Goal: Task Accomplishment & Management: Manage account settings

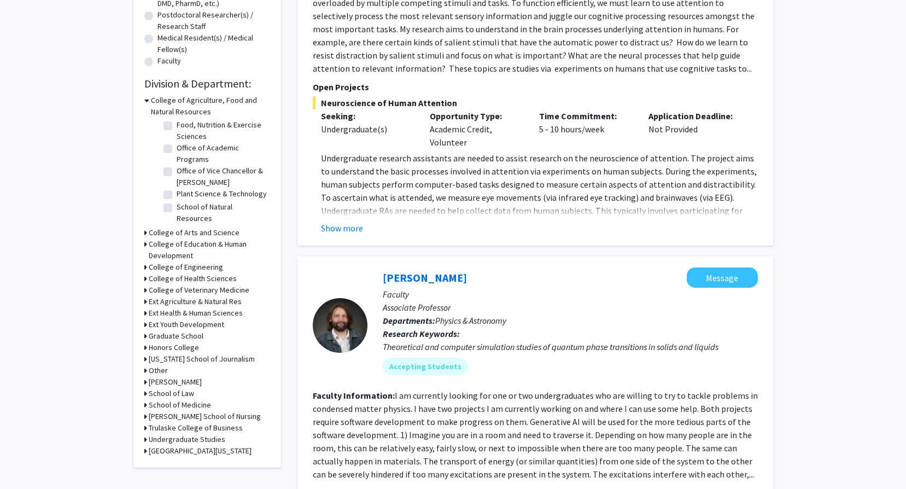
scroll to position [328, 0]
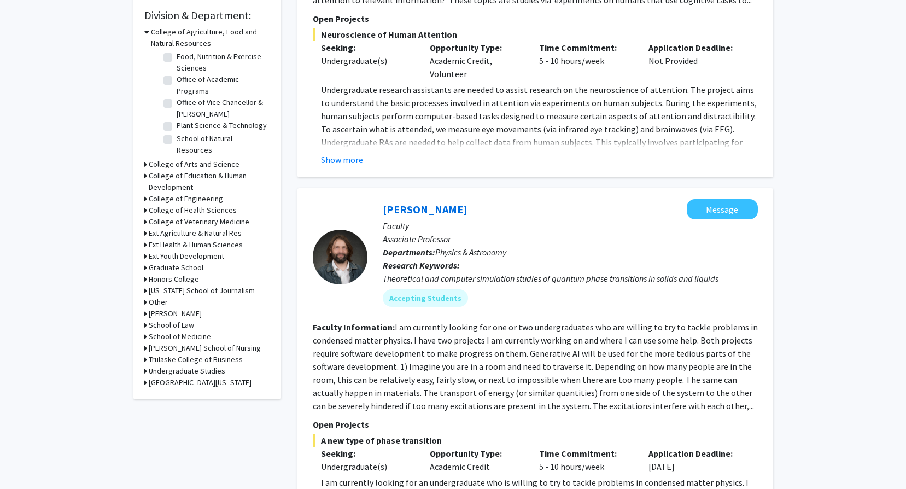
click at [143, 211] on div "Refine By Collaboration Status: Collaboration Status All Faculty/Staff Collabor…" at bounding box center [207, 64] width 148 height 669
click at [163, 212] on h3 "College of Health Sciences" at bounding box center [193, 210] width 88 height 11
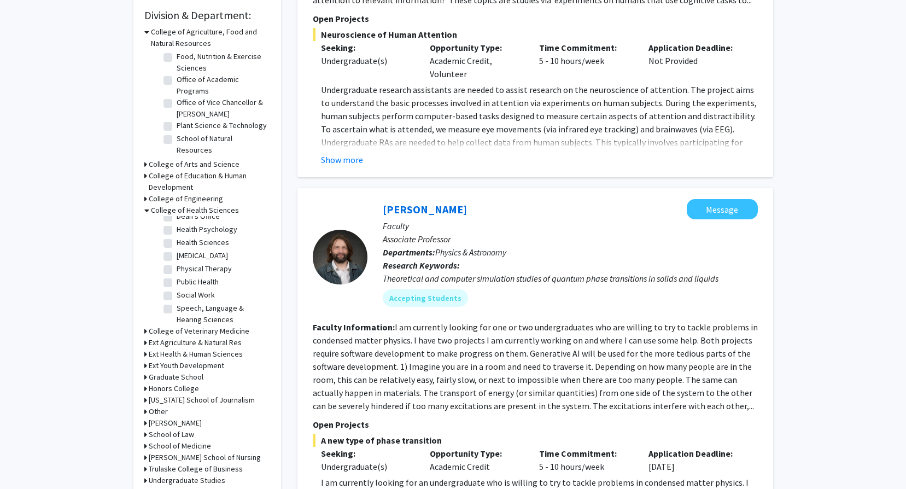
scroll to position [47, 0]
click at [205, 293] on label "Social Work" at bounding box center [196, 292] width 38 height 11
click at [184, 293] on input "Social Work" at bounding box center [180, 290] width 7 height 7
checkbox input "true"
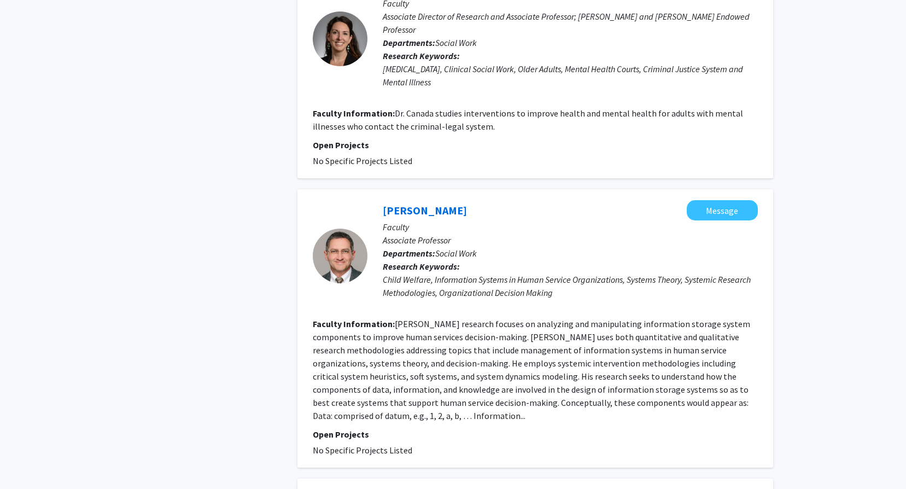
scroll to position [2406, 0]
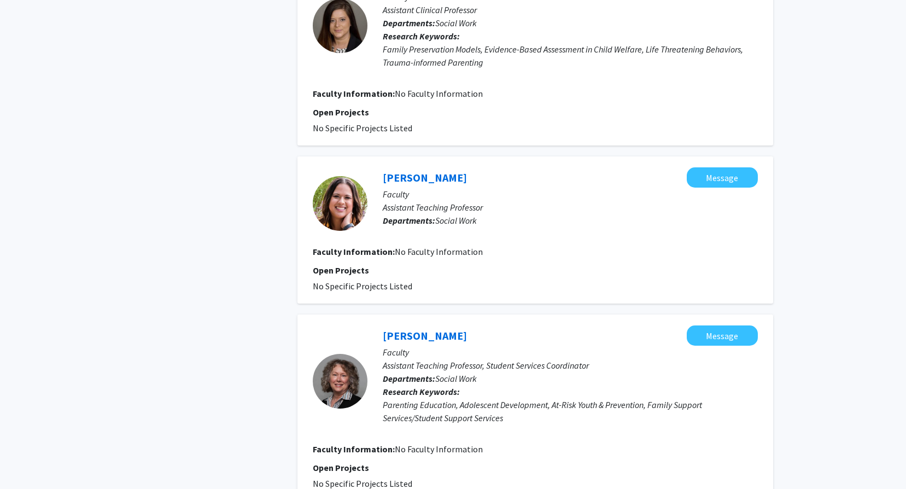
scroll to position [1789, 0]
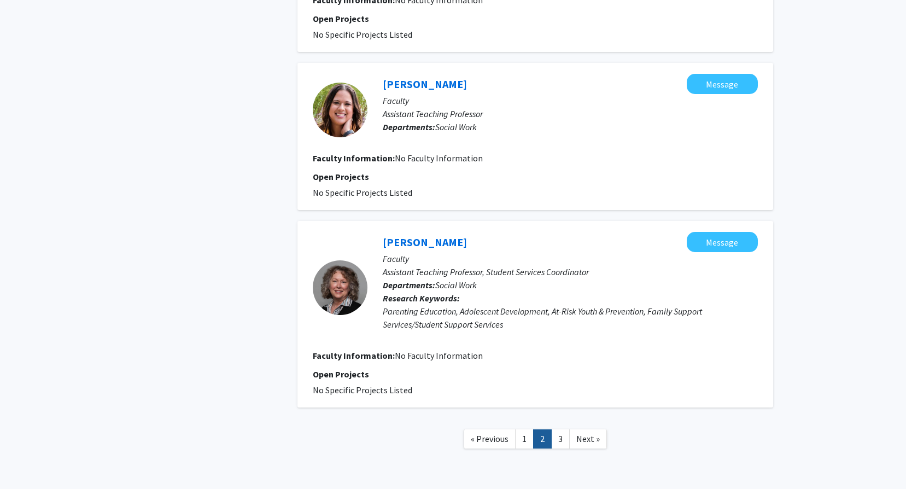
click at [564, 429] on link "3" at bounding box center [560, 438] width 19 height 19
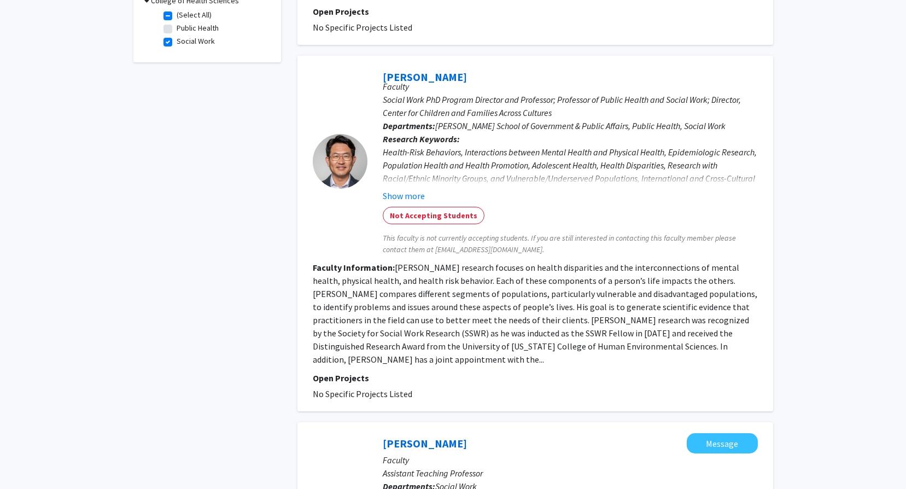
scroll to position [383, 0]
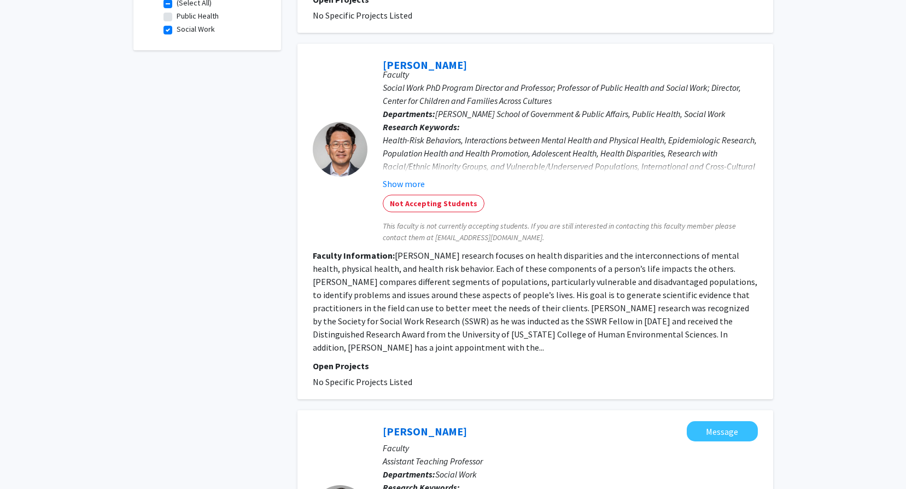
click at [549, 156] on div "Health-Risk Behaviors, Interactions between Mental Health and Physical Health, …" at bounding box center [570, 159] width 375 height 53
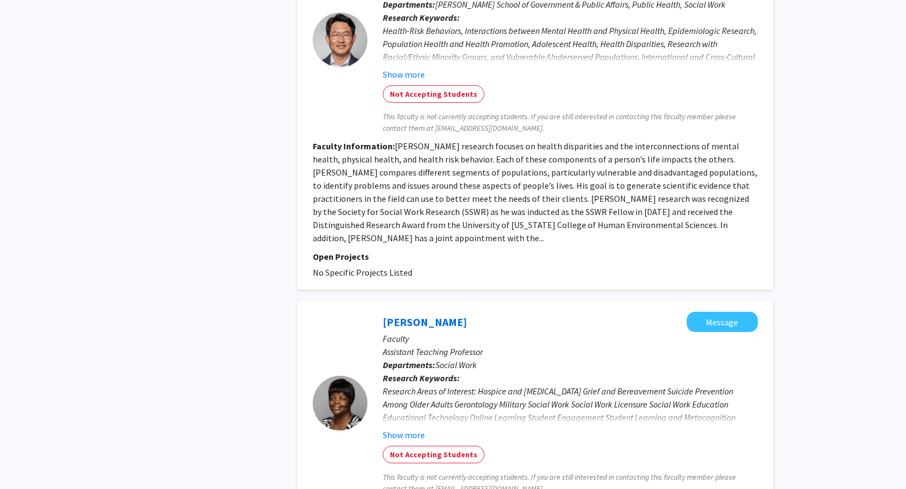
scroll to position [219, 0]
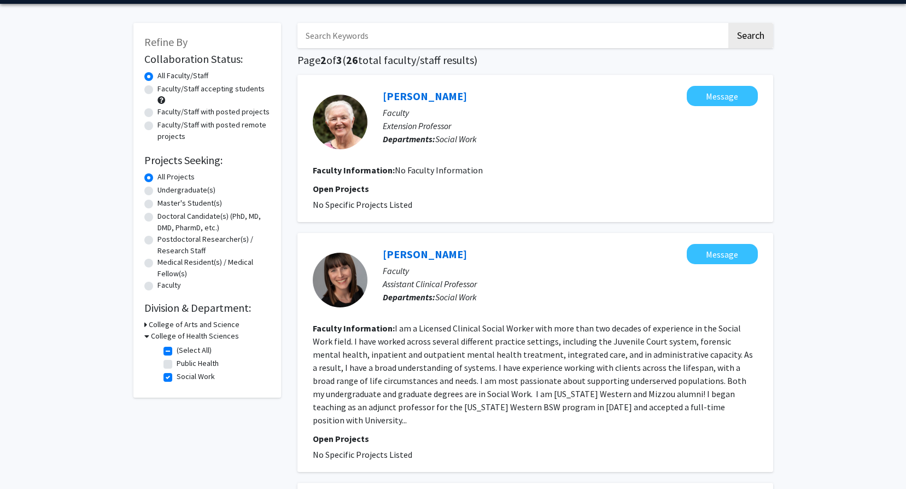
scroll to position [55, 0]
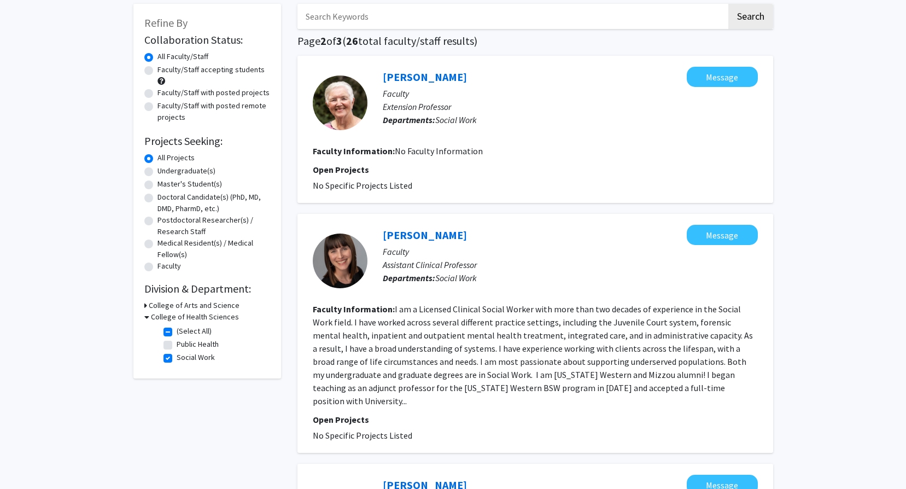
click at [177, 358] on label "Social Work" at bounding box center [196, 357] width 38 height 11
click at [177, 358] on input "Social Work" at bounding box center [180, 355] width 7 height 7
checkbox input "false"
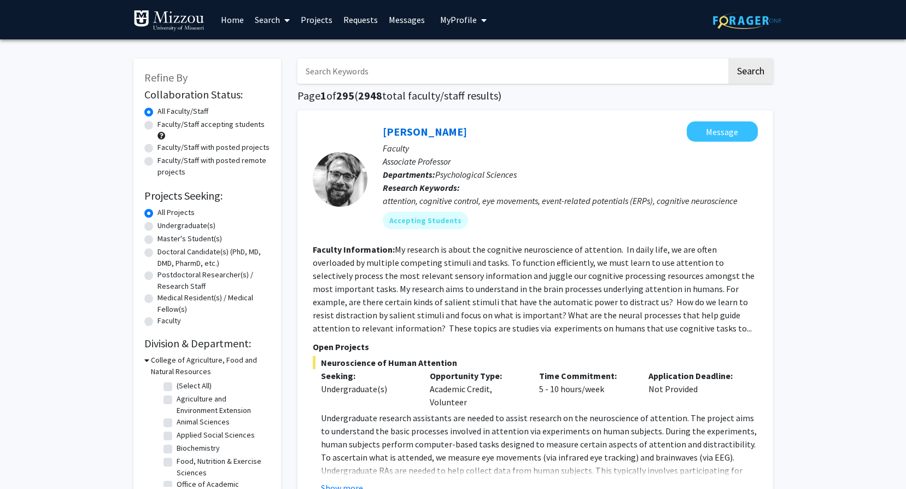
click at [177, 400] on label "Agriculture and Environment Extension" at bounding box center [222, 404] width 91 height 23
click at [177, 400] on input "Agriculture and Environment Extension" at bounding box center [180, 396] width 7 height 7
checkbox input "true"
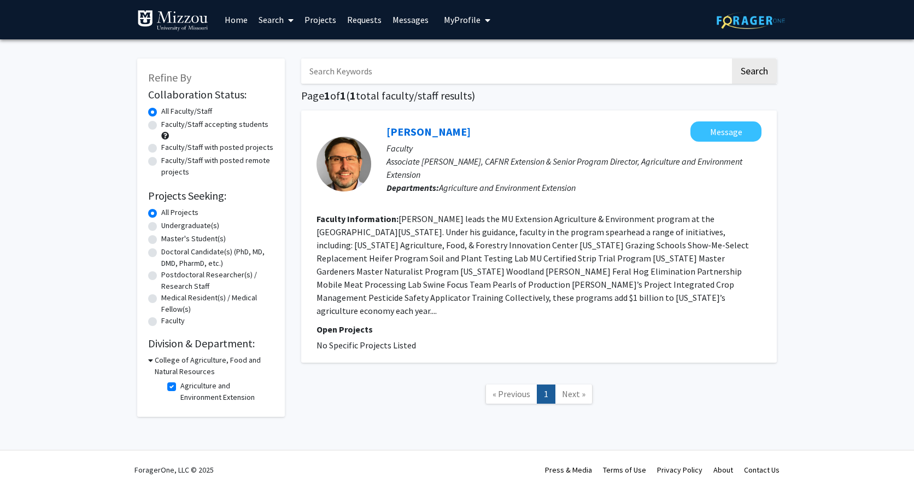
click at [180, 387] on label "Agriculture and Environment Extension" at bounding box center [225, 391] width 91 height 23
click at [180, 387] on input "Agriculture and Environment Extension" at bounding box center [183, 383] width 7 height 7
checkbox input "false"
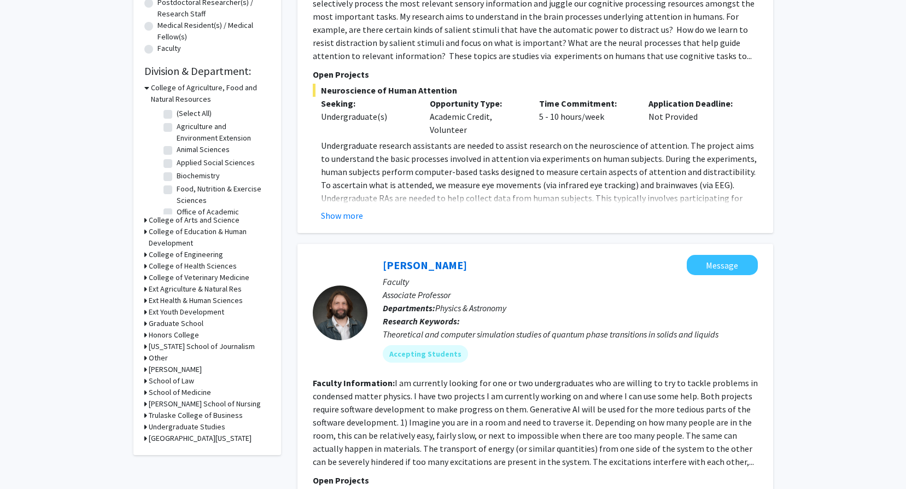
scroll to position [273, 0]
click at [146, 265] on icon at bounding box center [145, 264] width 3 height 11
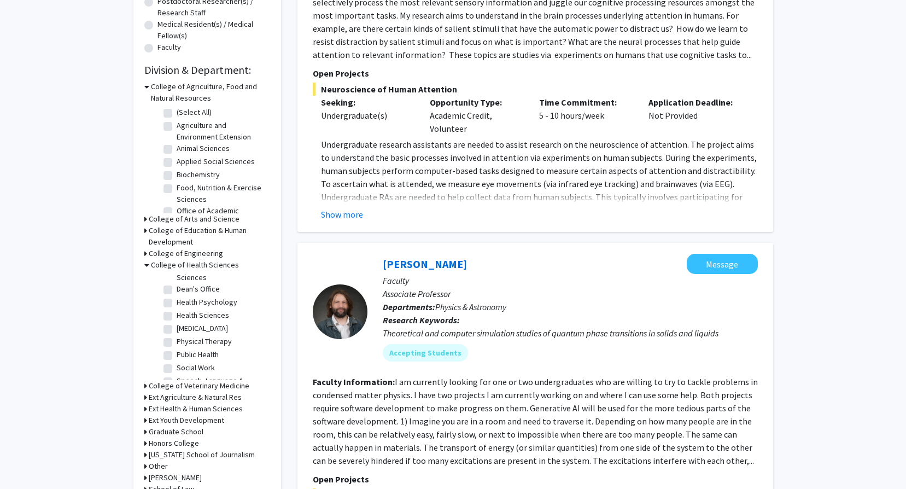
scroll to position [47, 0]
click at [177, 333] on label "Public Health" at bounding box center [198, 333] width 42 height 11
click at [177, 333] on input "Public Health" at bounding box center [180, 331] width 7 height 7
checkbox input "true"
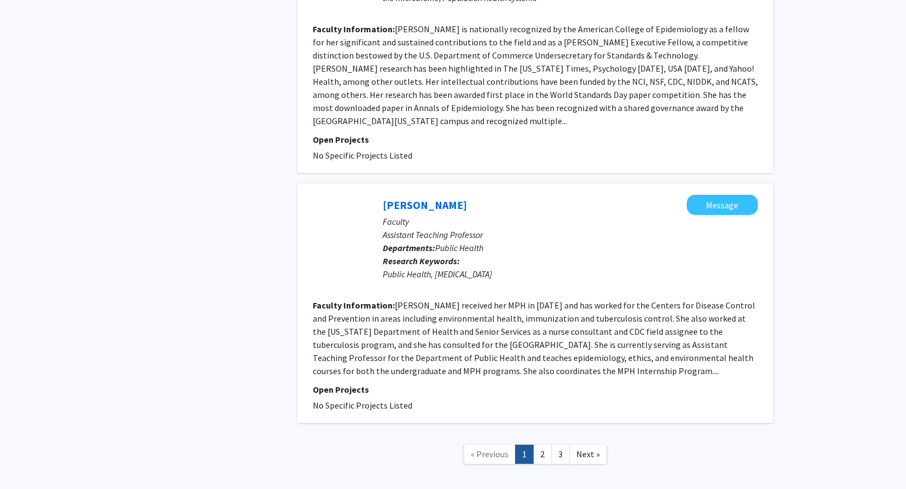
scroll to position [2314, 0]
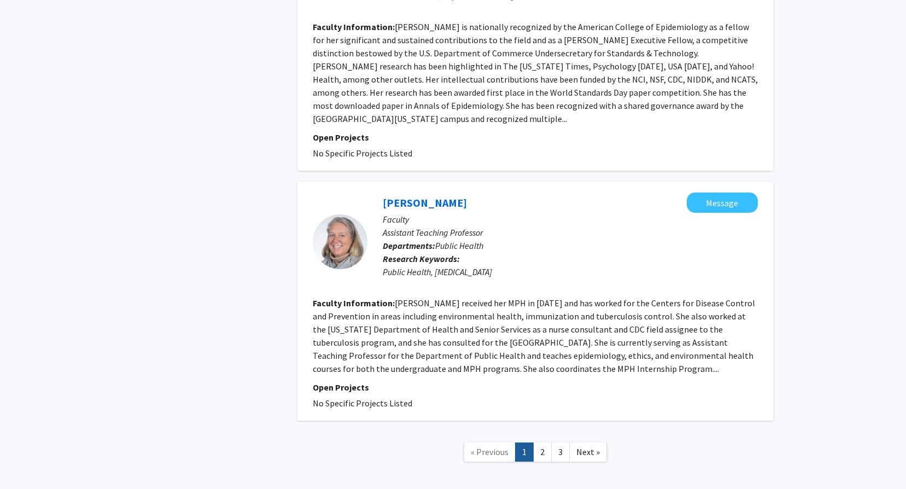
click at [541, 442] on link "2" at bounding box center [542, 451] width 19 height 19
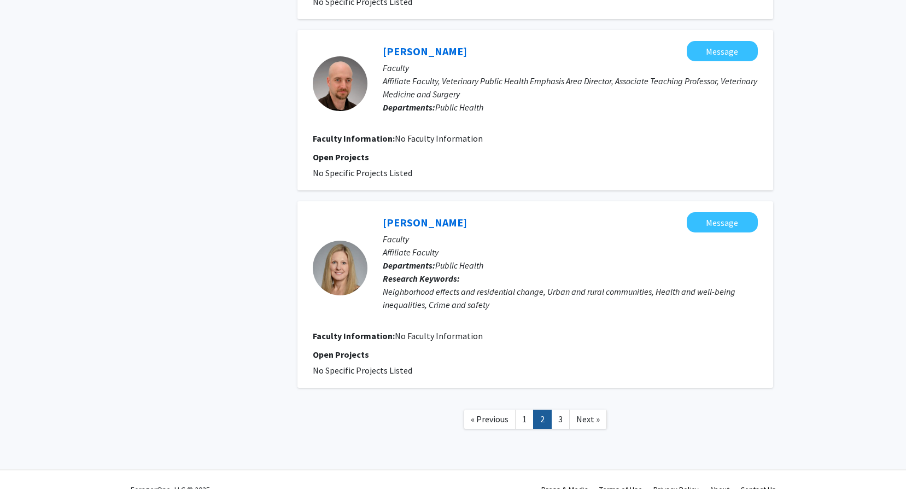
scroll to position [1706, 0]
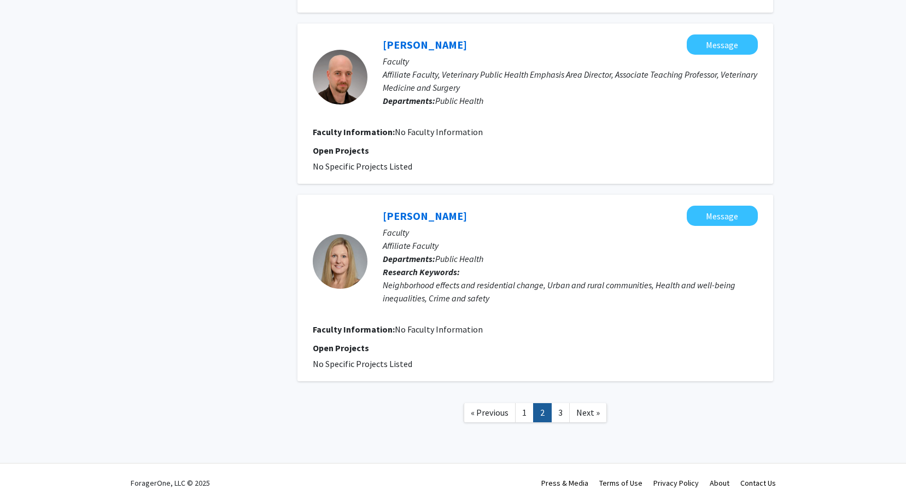
click at [563, 403] on link "3" at bounding box center [560, 412] width 19 height 19
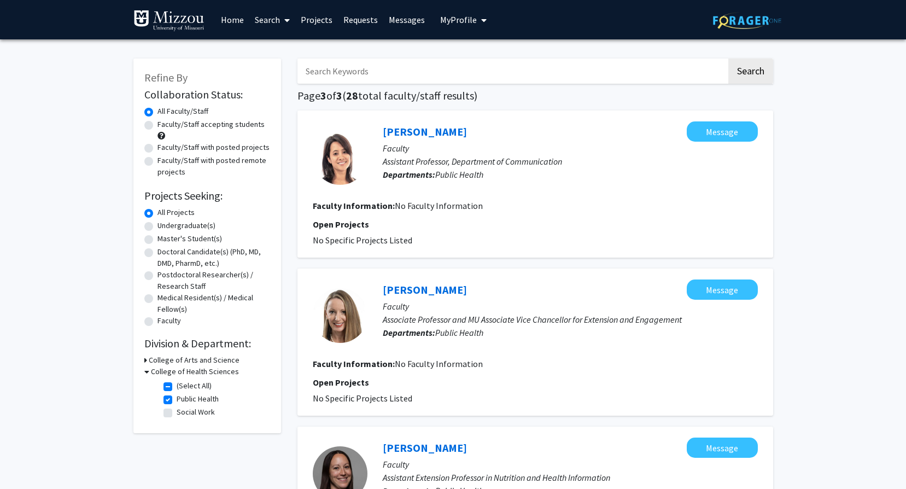
click at [485, 21] on button "My Profile" at bounding box center [463, 19] width 53 height 39
click at [482, 56] on span "[PERSON_NAME]" at bounding box center [508, 51] width 66 height 12
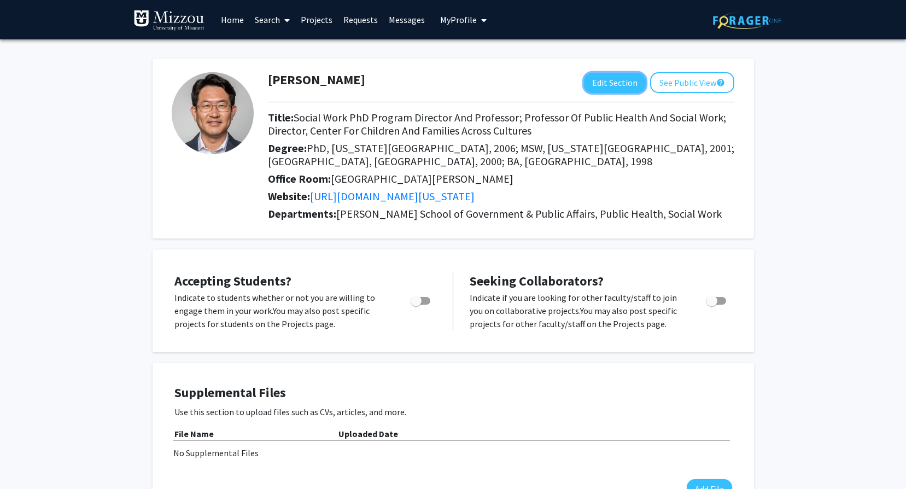
click at [613, 85] on button "Edit Section" at bounding box center [615, 83] width 62 height 20
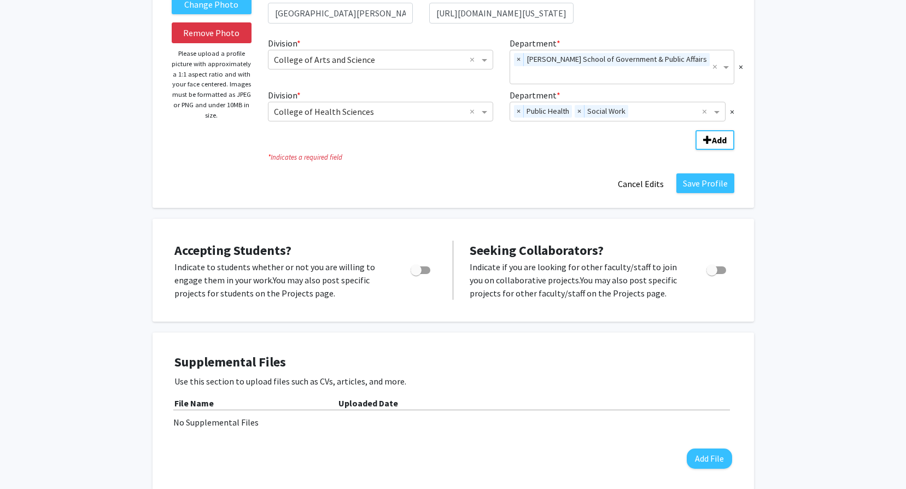
scroll to position [273, 0]
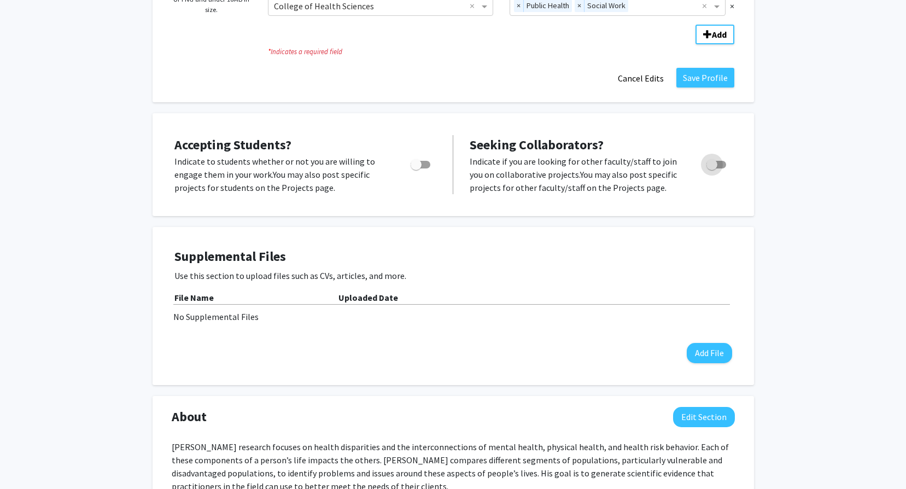
click at [721, 161] on span "Toggle" at bounding box center [717, 165] width 20 height 8
click at [712, 168] on input "Toggle" at bounding box center [712, 168] width 1 height 1
checkbox input "true"
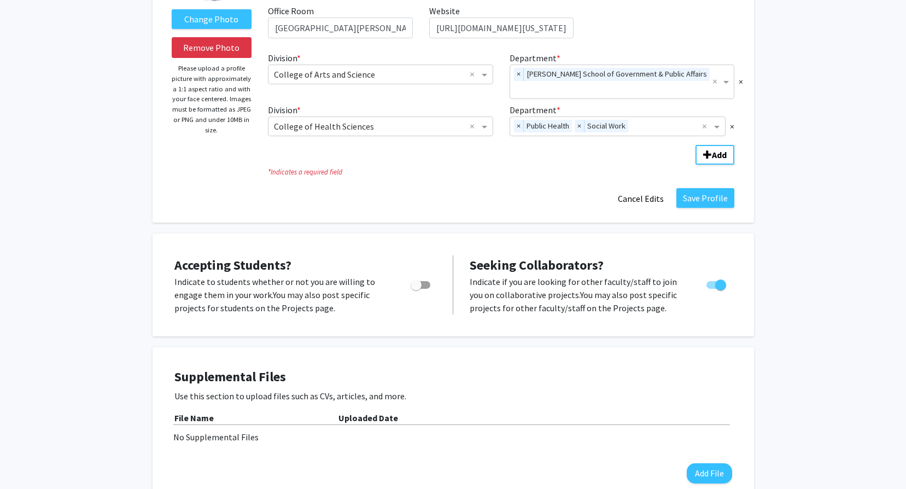
scroll to position [0, 0]
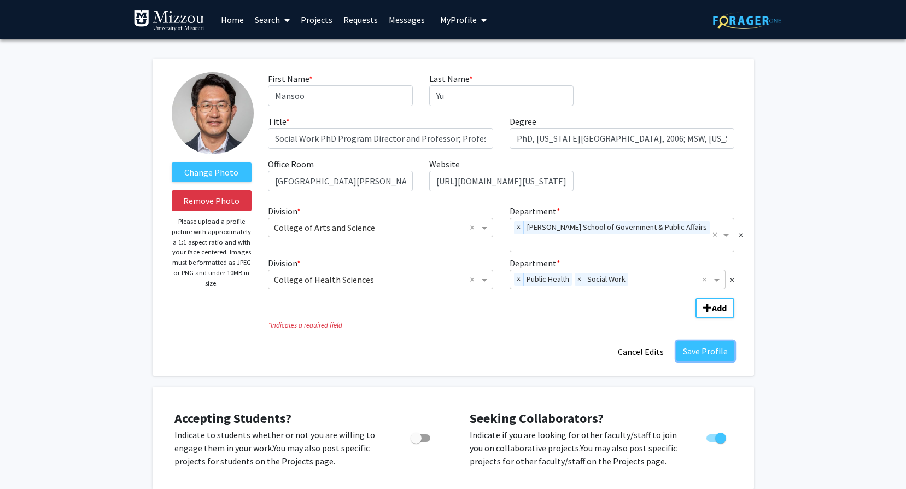
click at [724, 341] on button "Save Profile" at bounding box center [706, 351] width 58 height 20
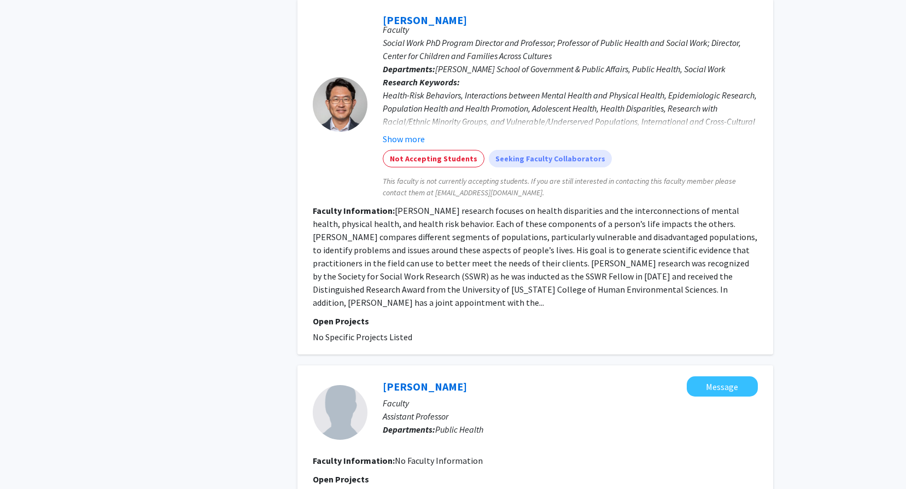
scroll to position [1477, 0]
